Goal: Task Accomplishment & Management: Manage account settings

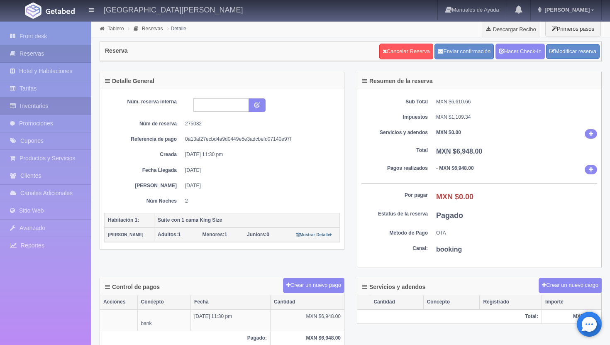
click at [56, 104] on link "Inventarios" at bounding box center [45, 105] width 91 height 17
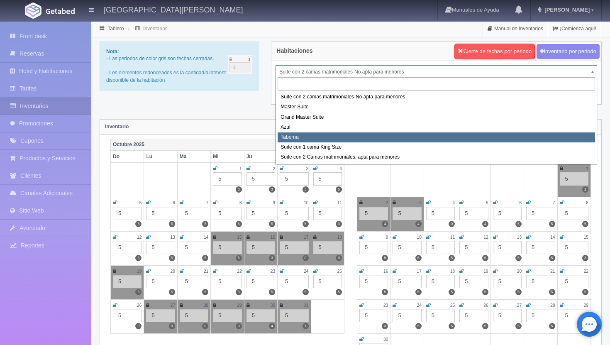
select select "1920"
